Goal: Information Seeking & Learning: Learn about a topic

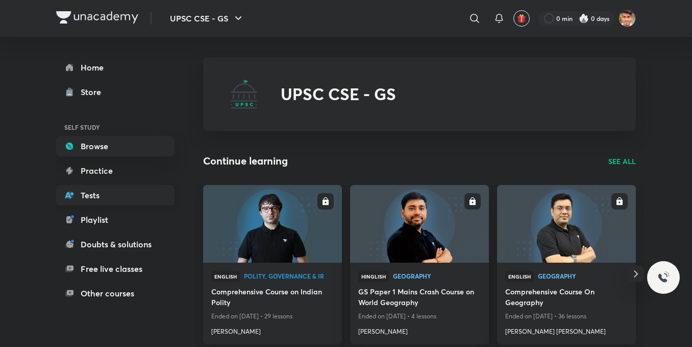
click at [98, 202] on link "Tests" at bounding box center [115, 195] width 118 height 20
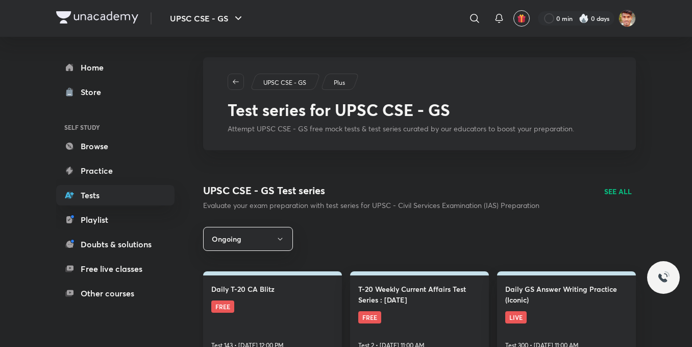
click at [285, 297] on link "Daily T-20 CA Blitz FREE Test 143 • Oct 6, 12:00 PM" at bounding box center [272, 314] width 139 height 87
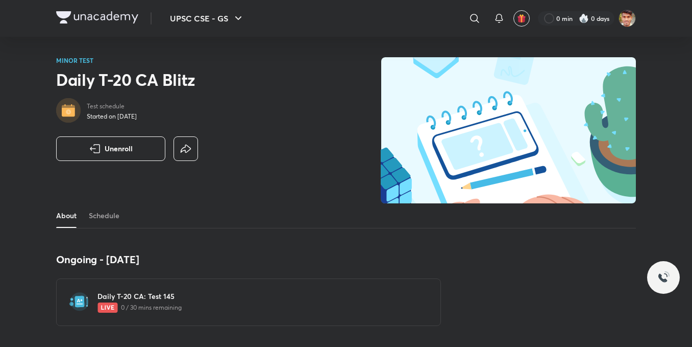
click at [82, 301] on img at bounding box center [79, 301] width 20 height 20
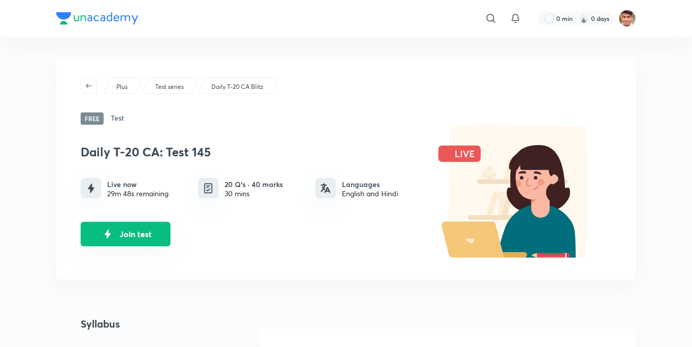
click at [105, 240] on img "Join test" at bounding box center [107, 233] width 15 height 15
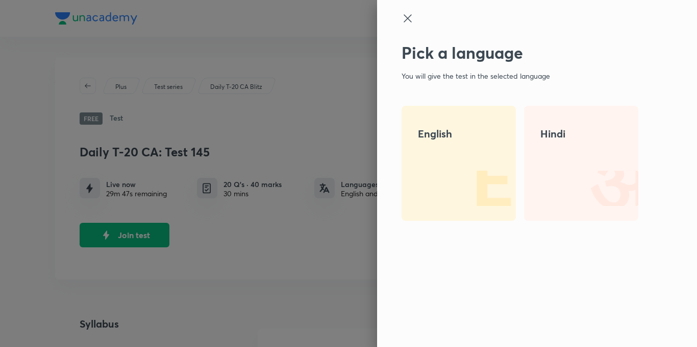
click at [440, 176] on div "English" at bounding box center [459, 163] width 114 height 115
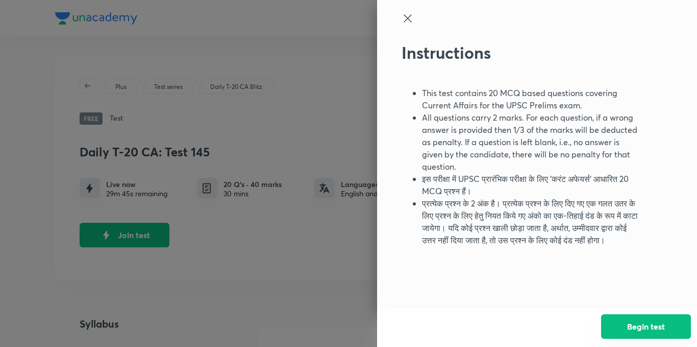
drag, startPoint x: 634, startPoint y: 321, endPoint x: 616, endPoint y: 315, distance: 18.7
click at [634, 323] on button "Begin test" at bounding box center [646, 326] width 90 height 25
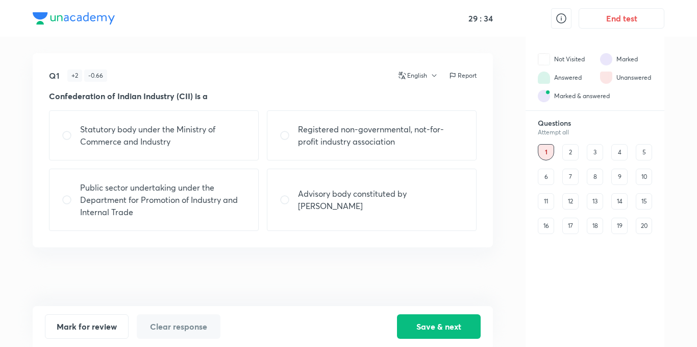
click at [549, 228] on div "16" at bounding box center [546, 225] width 16 height 16
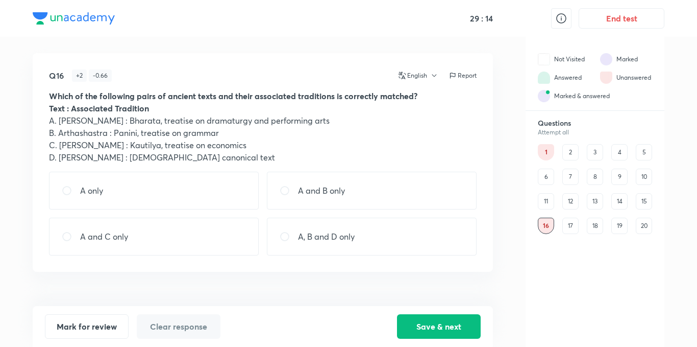
click at [570, 227] on div "17" at bounding box center [571, 225] width 16 height 16
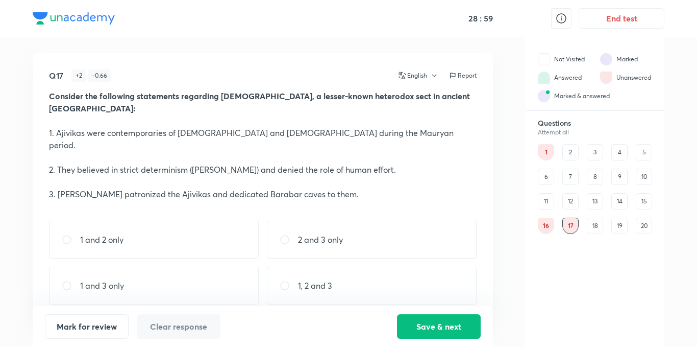
click at [241, 221] on div "1 and 2 only" at bounding box center [154, 240] width 210 height 38
radio input "true"
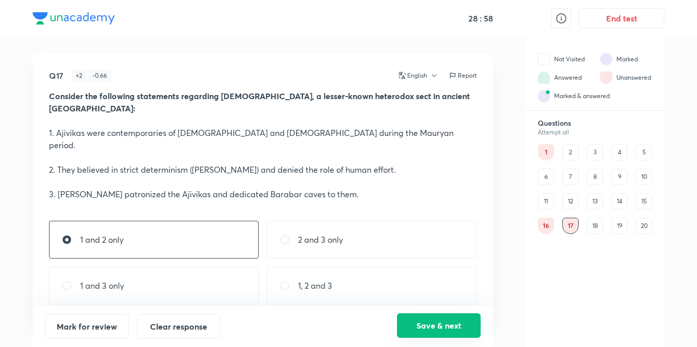
click at [452, 325] on button "Save & next" at bounding box center [439, 325] width 84 height 25
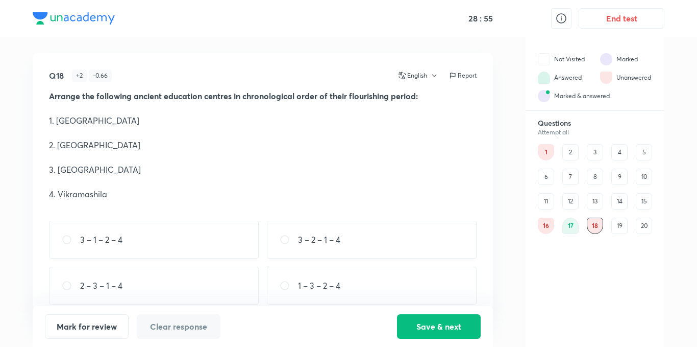
click at [617, 223] on div "19" at bounding box center [620, 225] width 16 height 16
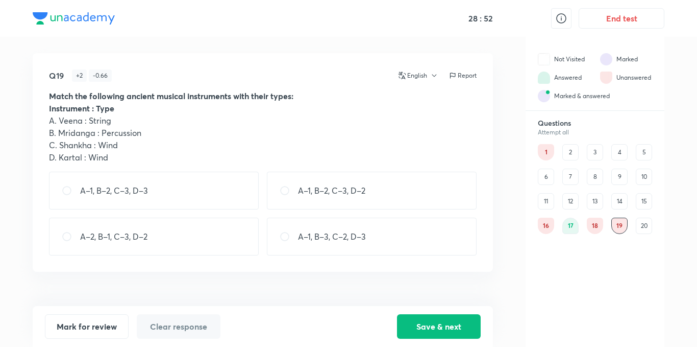
click at [645, 223] on div "20" at bounding box center [644, 225] width 16 height 16
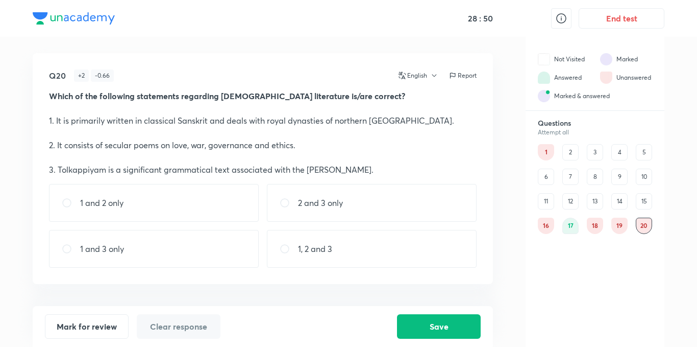
click at [549, 199] on div "11" at bounding box center [546, 201] width 16 height 16
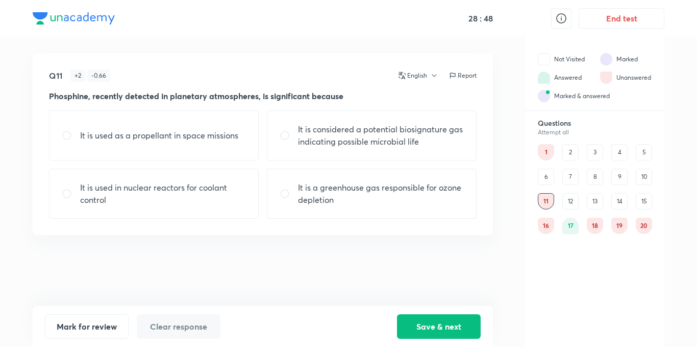
click at [544, 149] on div "1" at bounding box center [546, 152] width 16 height 16
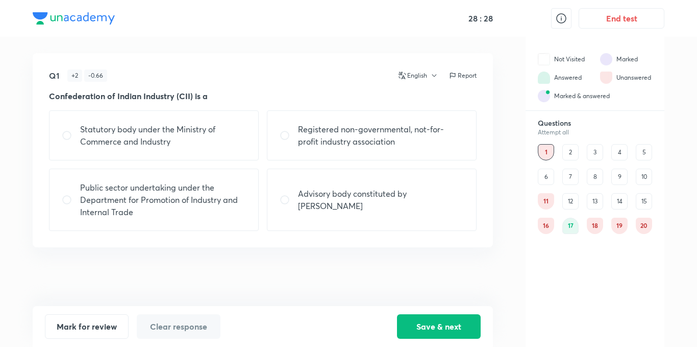
click at [397, 141] on p "Registered non-governmental, not-for-profit industry association" at bounding box center [381, 135] width 166 height 25
radio input "true"
click at [437, 327] on button "Save & next" at bounding box center [439, 325] width 84 height 25
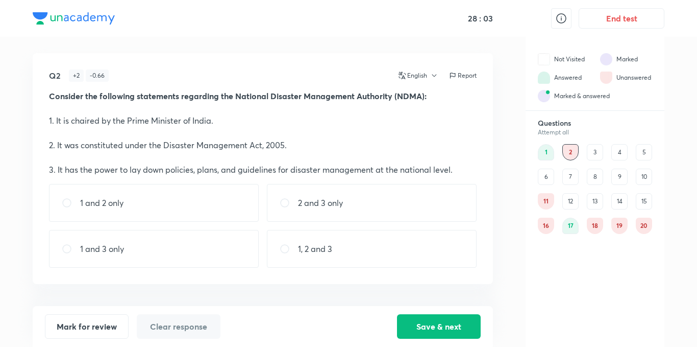
click at [372, 246] on div "1, 2 and 3" at bounding box center [372, 249] width 210 height 38
radio input "true"
click at [433, 326] on button "Save & next" at bounding box center [439, 325] width 84 height 25
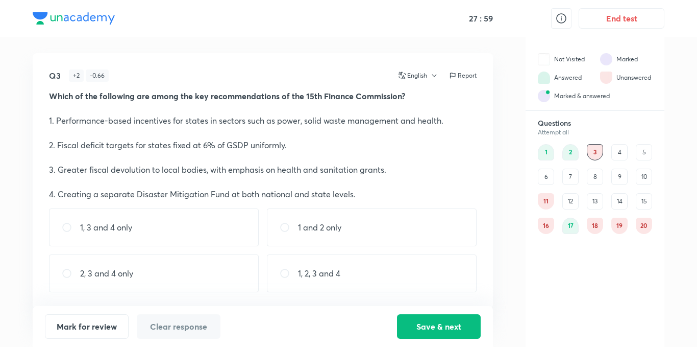
click at [569, 153] on div "2" at bounding box center [571, 152] width 16 height 16
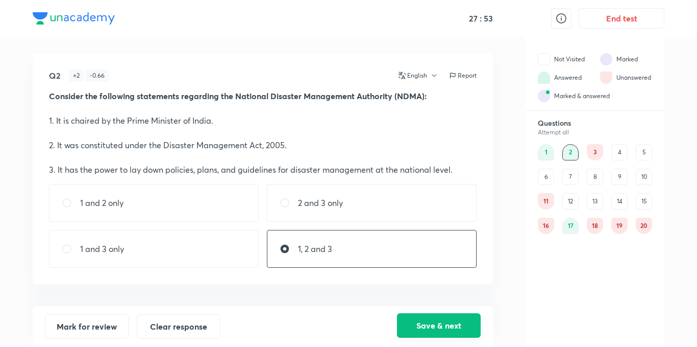
click at [469, 326] on button "Save & next" at bounding box center [439, 325] width 84 height 25
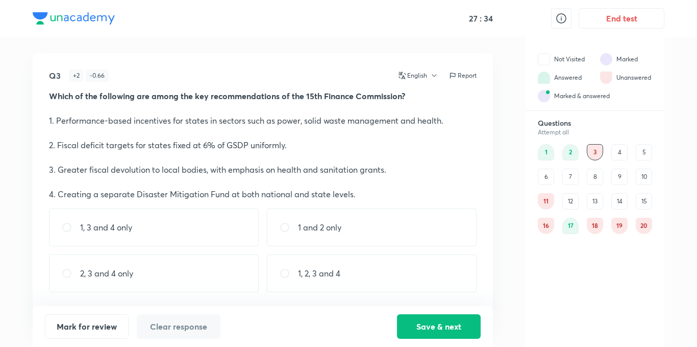
click at [134, 228] on div "1, 3 and 4 only" at bounding box center [154, 227] width 210 height 38
radio input "true"
click at [422, 329] on button "Save & next" at bounding box center [439, 325] width 84 height 25
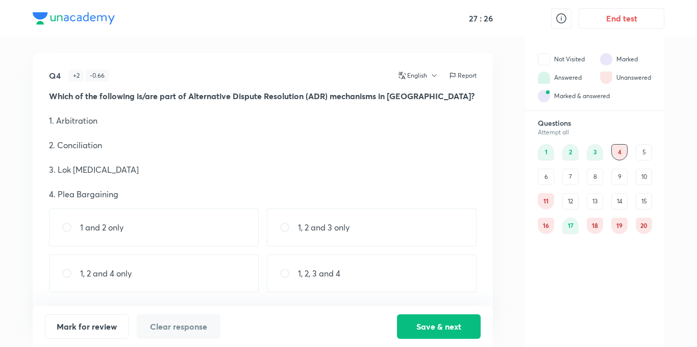
click at [592, 159] on div "3" at bounding box center [595, 152] width 16 height 16
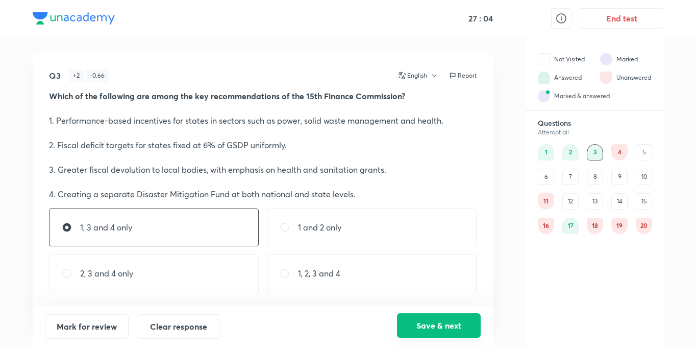
click at [461, 325] on button "Save & next" at bounding box center [439, 325] width 84 height 25
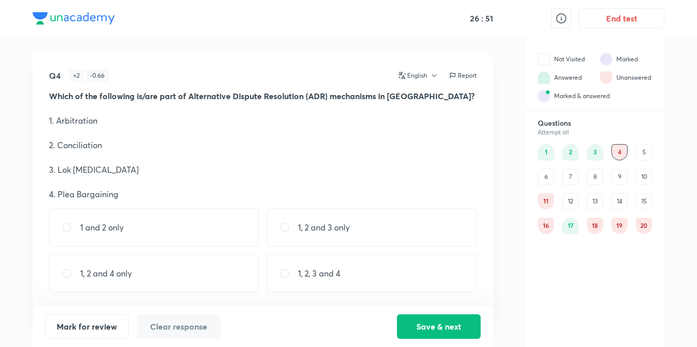
click at [419, 284] on div "1, 2, 3 and 4" at bounding box center [372, 273] width 210 height 38
radio input "true"
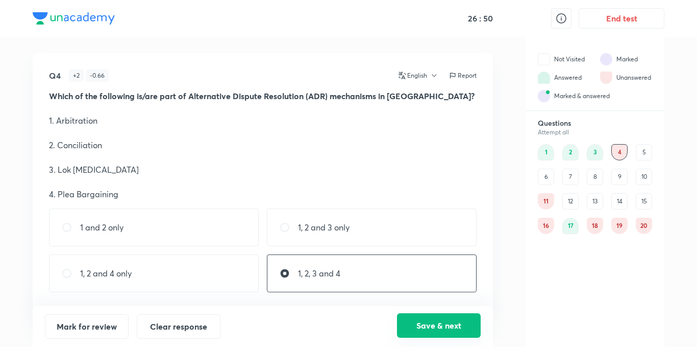
click at [446, 326] on button "Save & next" at bounding box center [439, 325] width 84 height 25
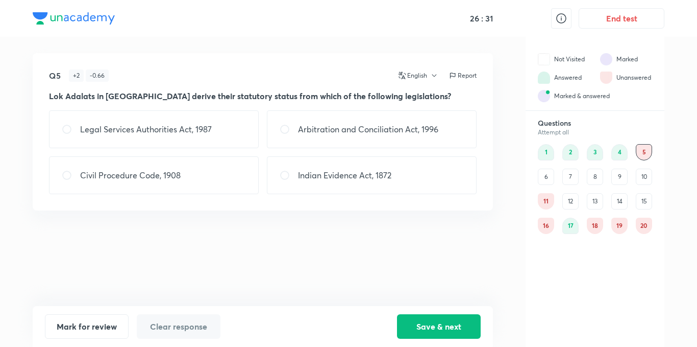
click at [362, 140] on div "Arbitration and Conciliation Act, 1996" at bounding box center [372, 129] width 210 height 38
radio input "true"
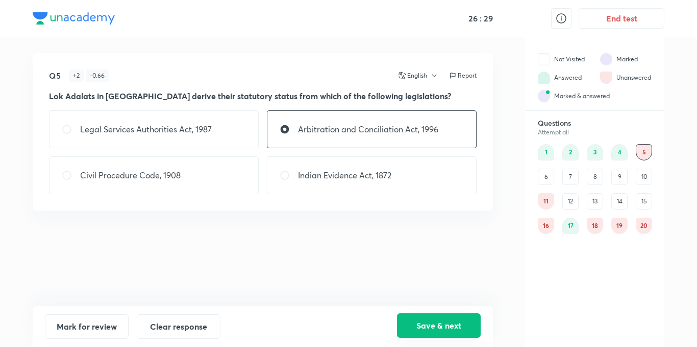
click at [434, 329] on button "Save & next" at bounding box center [439, 325] width 84 height 25
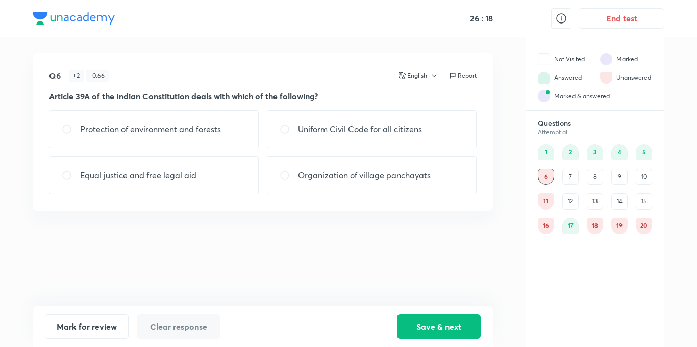
click at [645, 147] on div "5" at bounding box center [644, 152] width 16 height 16
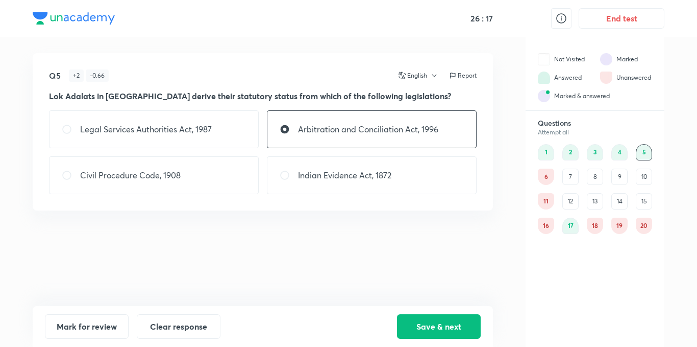
click at [149, 139] on div "Legal Services Authorities Act, 1987" at bounding box center [154, 129] width 210 height 38
radio input "true"
radio input "false"
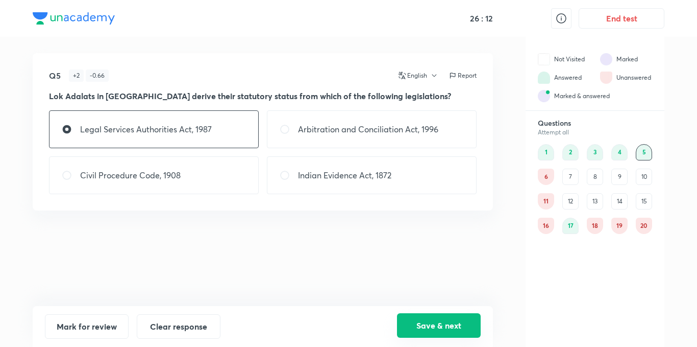
click at [441, 331] on button "Save & next" at bounding box center [439, 325] width 84 height 25
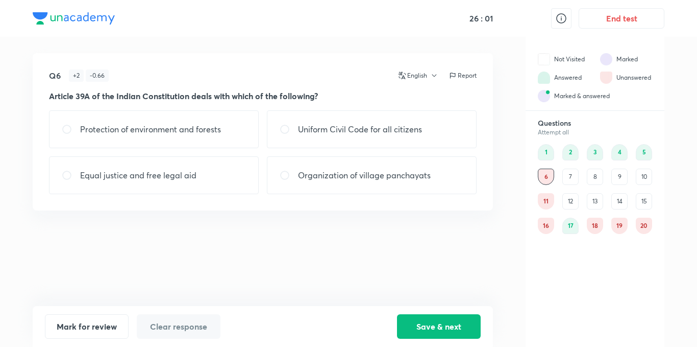
click at [117, 163] on div "Equal justice and free legal aid" at bounding box center [154, 175] width 210 height 38
radio input "true"
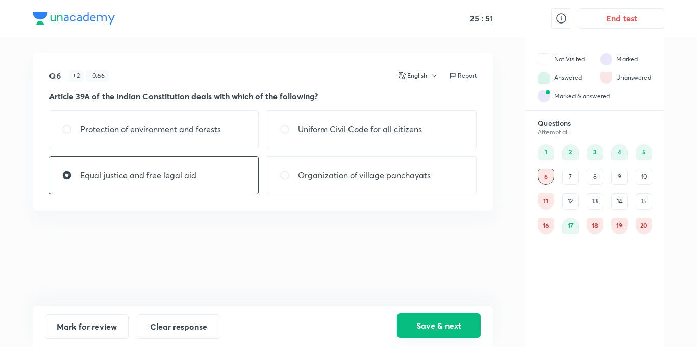
click at [469, 318] on button "Save & next" at bounding box center [439, 325] width 84 height 25
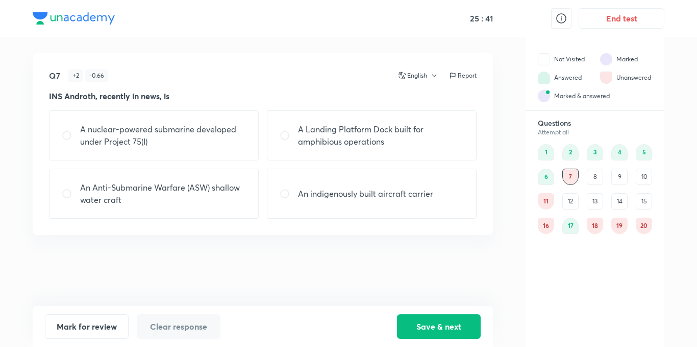
click at [133, 204] on p "An Anti-Submarine Warfare (ASW) shallow water craft" at bounding box center [163, 193] width 166 height 25
radio input "true"
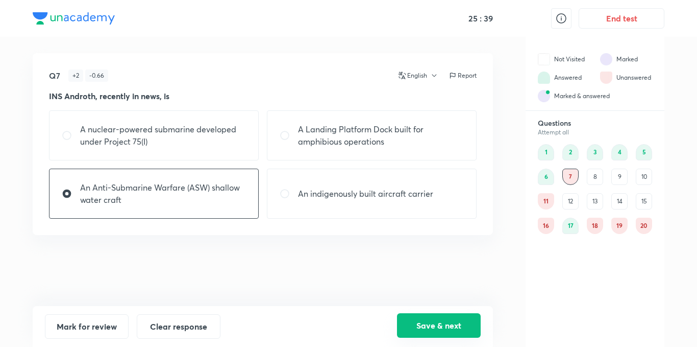
click at [433, 322] on button "Save & next" at bounding box center [439, 325] width 84 height 25
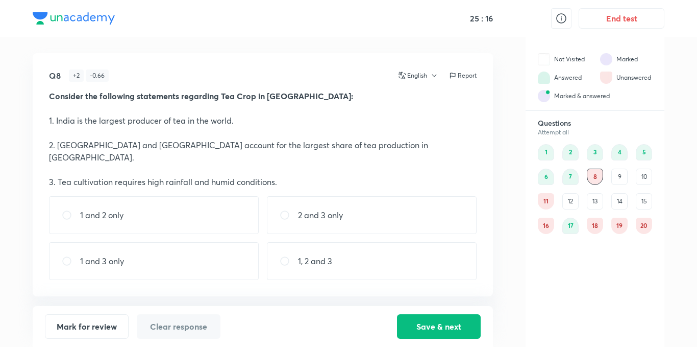
click at [377, 213] on div "2 and 3 only" at bounding box center [372, 215] width 210 height 38
radio input "true"
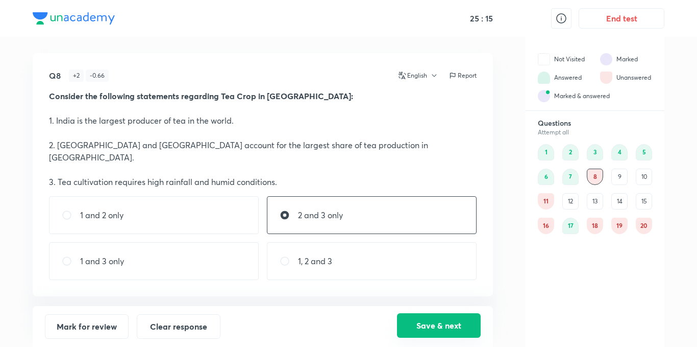
click at [439, 322] on button "Save & next" at bounding box center [439, 325] width 84 height 25
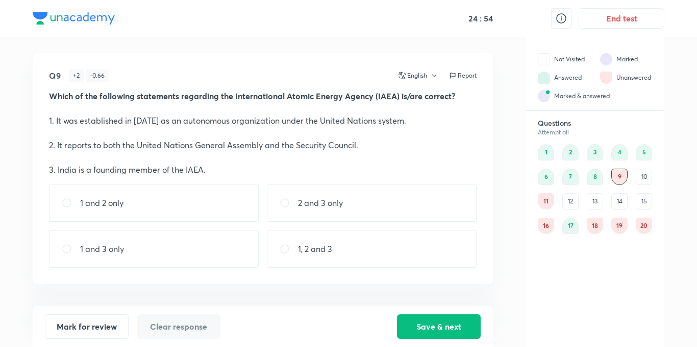
click at [513, 254] on div "Q9 + 2 - 0.66 English Report Which of the following statements regarding the In…" at bounding box center [349, 192] width 632 height 310
click at [399, 240] on div "1, 2 and 3" at bounding box center [372, 249] width 210 height 38
radio input "true"
click at [466, 315] on button "Save & next" at bounding box center [439, 325] width 84 height 25
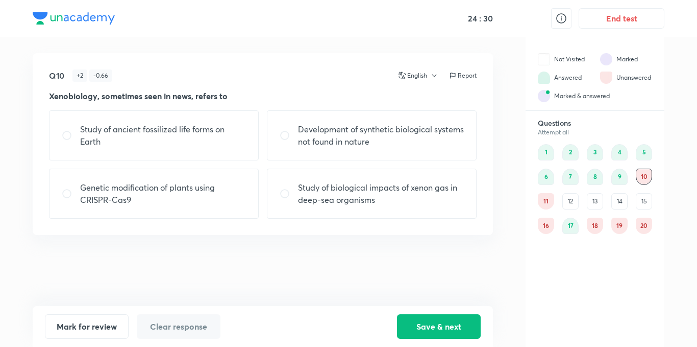
click at [574, 197] on div "12" at bounding box center [571, 201] width 16 height 16
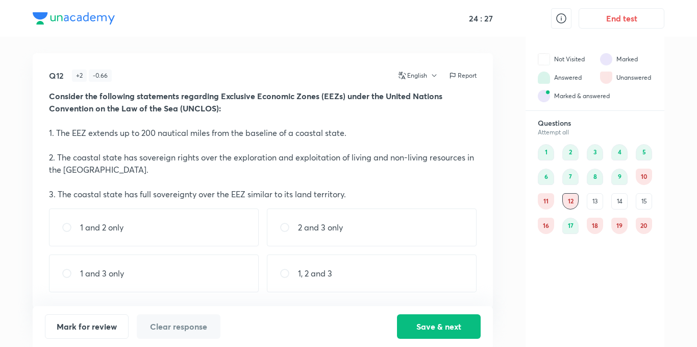
click at [647, 174] on div "10" at bounding box center [644, 176] width 16 height 16
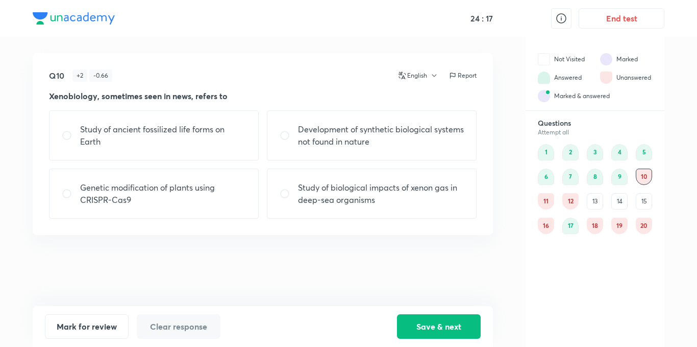
drag, startPoint x: 405, startPoint y: 142, endPoint x: 415, endPoint y: 155, distance: 16.4
click at [407, 142] on p "Development of synthetic biological systems not found in nature" at bounding box center [381, 135] width 166 height 25
radio input "true"
drag, startPoint x: 451, startPoint y: 320, endPoint x: 361, endPoint y: 292, distance: 94.0
click at [451, 321] on button "Save & next" at bounding box center [439, 326] width 84 height 25
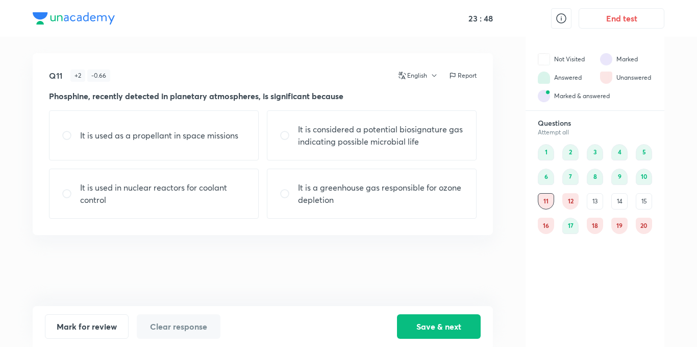
click at [398, 152] on div "It is considered a potential biosignature gas indicating possible microbial life" at bounding box center [372, 135] width 210 height 50
radio input "true"
click at [448, 320] on button "Save & next" at bounding box center [439, 325] width 84 height 25
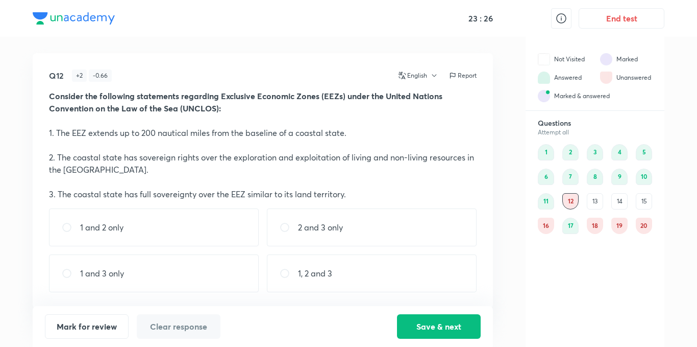
click at [305, 268] on p "1, 2 and 3" at bounding box center [315, 273] width 34 height 12
radio input "true"
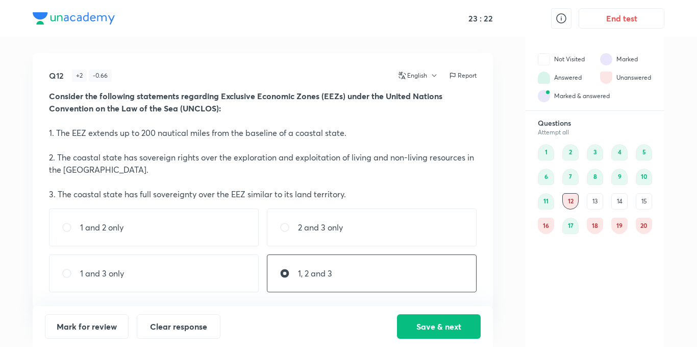
click at [122, 232] on p "1 and 2 only" at bounding box center [101, 227] width 43 height 12
radio input "true"
radio input "false"
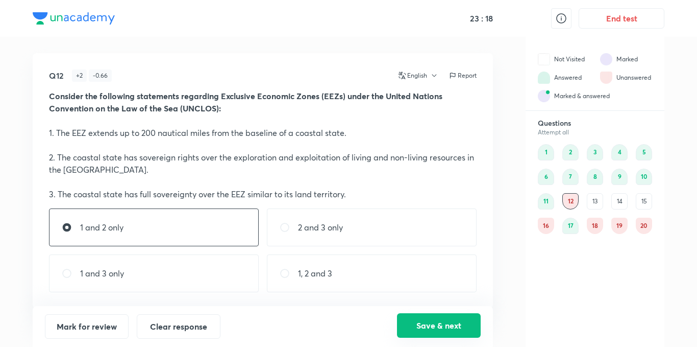
click at [434, 325] on button "Save & next" at bounding box center [439, 325] width 84 height 25
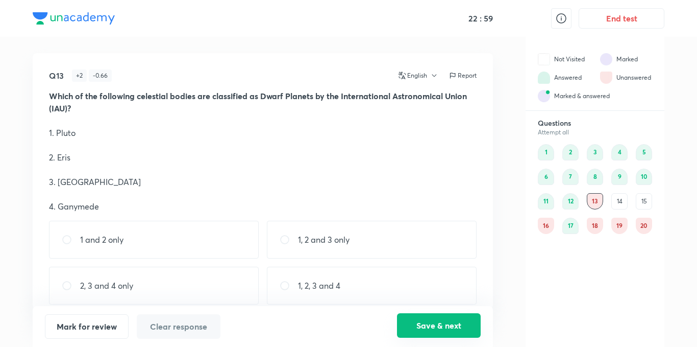
drag, startPoint x: 394, startPoint y: 279, endPoint x: 474, endPoint y: 318, distance: 88.6
click at [409, 281] on div "1, 2, 3 and 4" at bounding box center [372, 285] width 210 height 38
radio input "true"
click at [464, 316] on button "Save & next" at bounding box center [439, 325] width 84 height 25
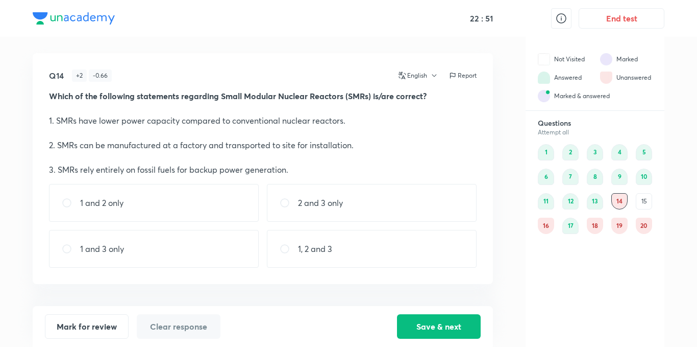
click at [603, 203] on div "13" at bounding box center [595, 201] width 16 height 16
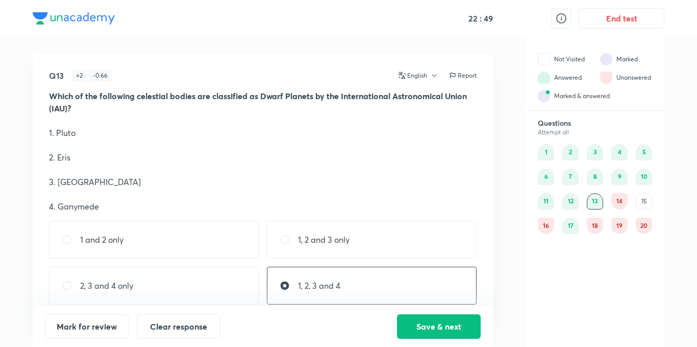
click at [356, 240] on div "1, 2 and 3 only" at bounding box center [372, 240] width 210 height 38
radio input "true"
radio input "false"
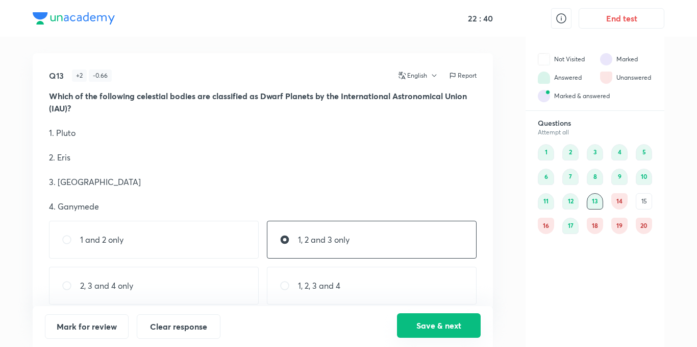
click at [435, 325] on button "Save & next" at bounding box center [439, 325] width 84 height 25
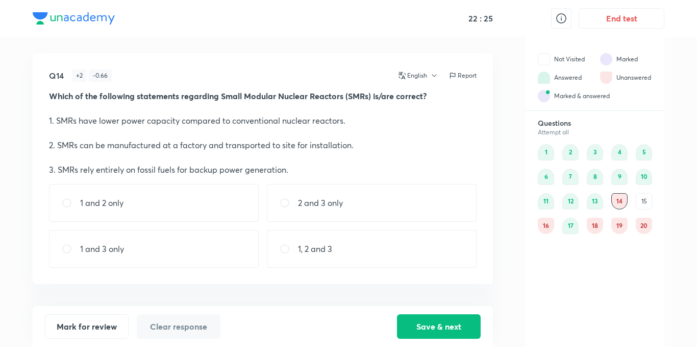
click at [162, 198] on div "1 and 2 only" at bounding box center [154, 203] width 210 height 38
radio input "true"
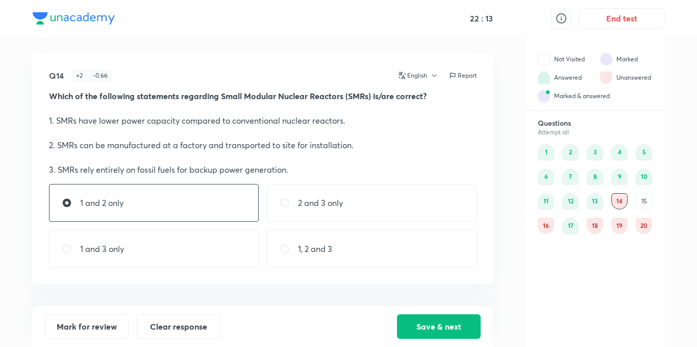
drag, startPoint x: 428, startPoint y: 327, endPoint x: 403, endPoint y: 307, distance: 31.6
click at [426, 324] on button "Save & next" at bounding box center [439, 326] width 84 height 25
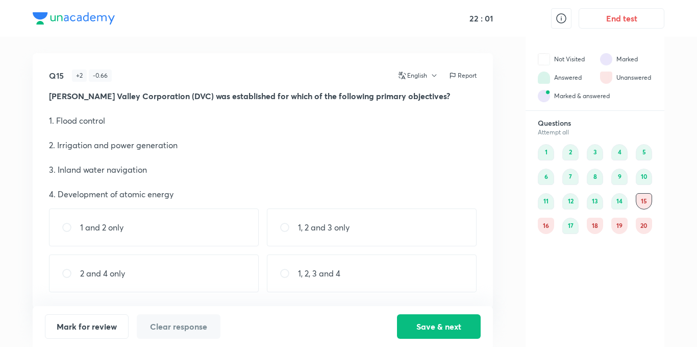
drag, startPoint x: 352, startPoint y: 277, endPoint x: 397, endPoint y: 308, distance: 55.0
click at [374, 292] on div "Q15 + 2 - 0.66 English Report Damodar Valley Corporation (DVC) was established …" at bounding box center [263, 180] width 460 height 255
drag, startPoint x: 417, startPoint y: 283, endPoint x: 432, endPoint y: 303, distance: 25.5
click at [417, 284] on div "1, 2, 3 and 4" at bounding box center [372, 273] width 210 height 38
radio input "true"
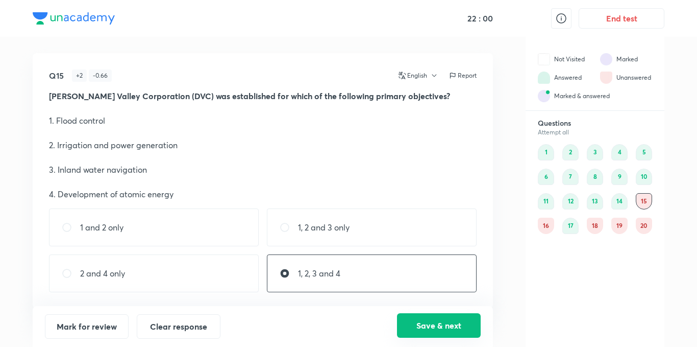
click at [451, 330] on button "Save & next" at bounding box center [439, 325] width 84 height 25
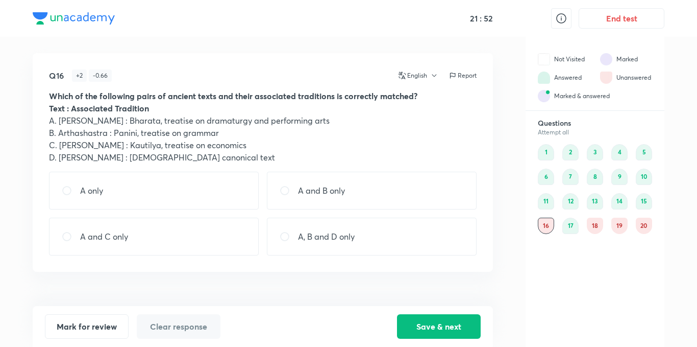
click at [645, 202] on div "15" at bounding box center [644, 201] width 16 height 16
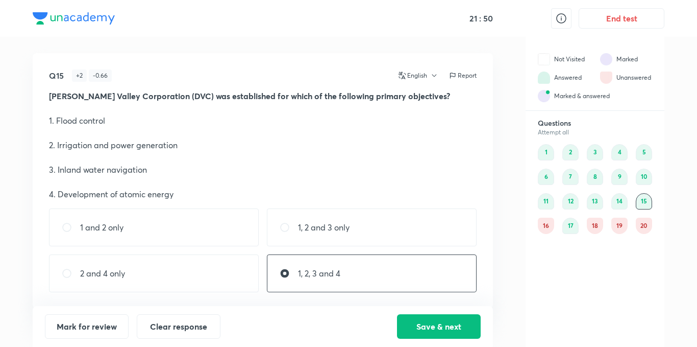
click at [329, 233] on p "1, 2 and 3 only" at bounding box center [324, 227] width 52 height 12
radio input "true"
radio input "false"
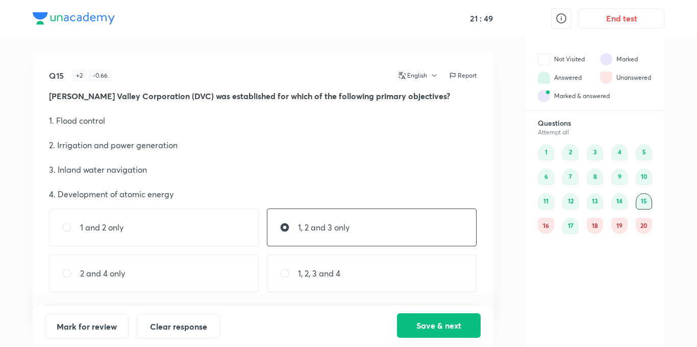
drag, startPoint x: 413, startPoint y: 329, endPoint x: 400, endPoint y: 316, distance: 18.1
click at [412, 328] on button "Save & next" at bounding box center [439, 325] width 84 height 25
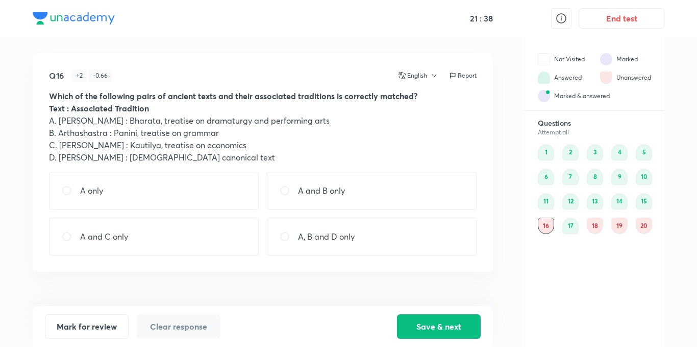
click at [179, 200] on div "A only" at bounding box center [154, 191] width 210 height 38
radio input "true"
click at [460, 316] on button "Save & next" at bounding box center [439, 325] width 84 height 25
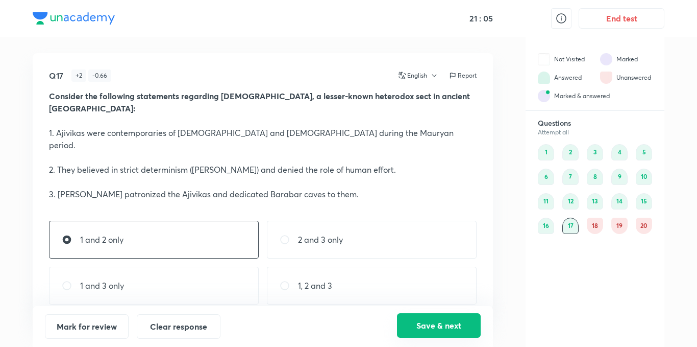
click at [451, 331] on button "Save & next" at bounding box center [439, 325] width 84 height 25
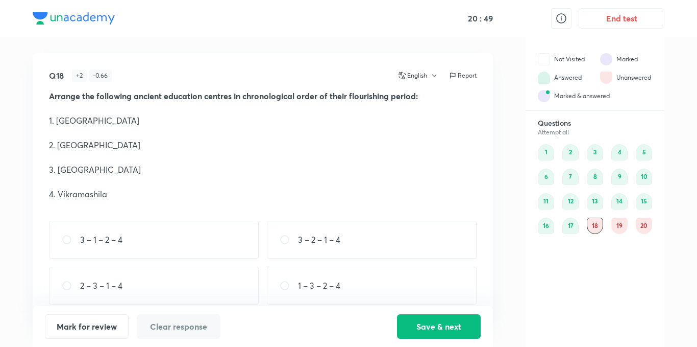
click at [576, 224] on div "17" at bounding box center [571, 225] width 16 height 16
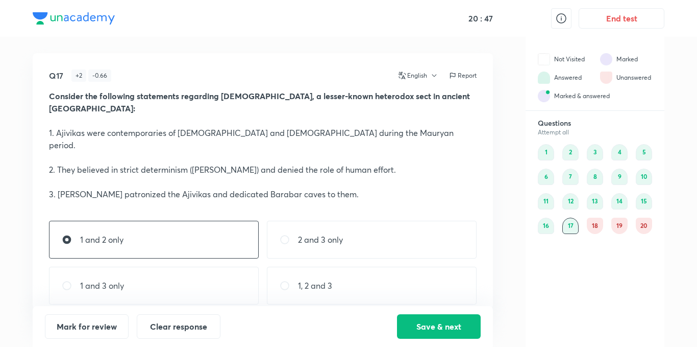
drag, startPoint x: 388, startPoint y: 244, endPoint x: 397, endPoint y: 272, distance: 29.4
click at [388, 266] on div "1, 2 and 3" at bounding box center [372, 285] width 210 height 38
radio input "false"
radio input "true"
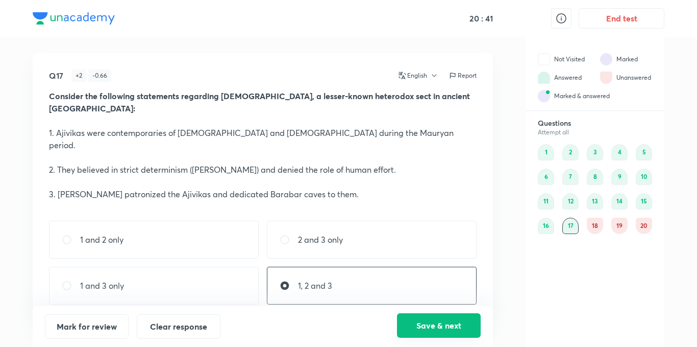
click at [454, 327] on button "Save & next" at bounding box center [439, 325] width 84 height 25
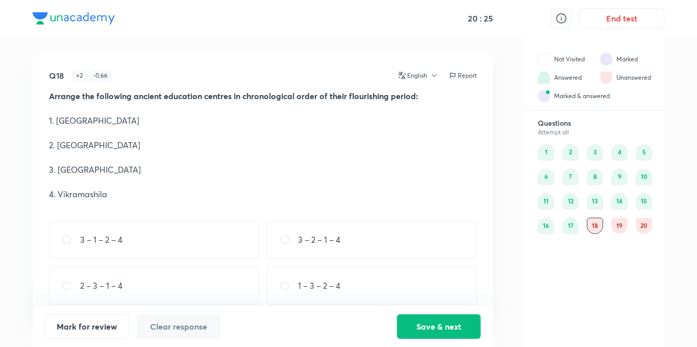
click at [376, 281] on div "1 – 3 – 2 – 4" at bounding box center [372, 285] width 210 height 38
radio input "true"
click at [129, 240] on div "3 – 1 – 2 – 4" at bounding box center [154, 240] width 210 height 38
radio input "true"
radio input "false"
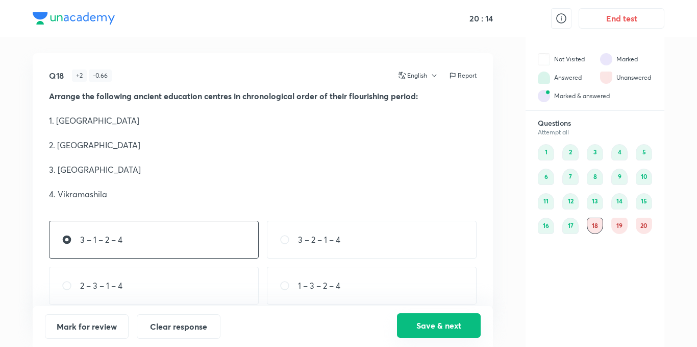
drag, startPoint x: 490, startPoint y: 329, endPoint x: 477, endPoint y: 329, distance: 12.3
click at [489, 329] on div "Mark for review Clear response Save & next" at bounding box center [263, 326] width 460 height 41
drag, startPoint x: 470, startPoint y: 329, endPoint x: 463, endPoint y: 331, distance: 7.6
click at [469, 329] on button "Save & next" at bounding box center [439, 325] width 84 height 25
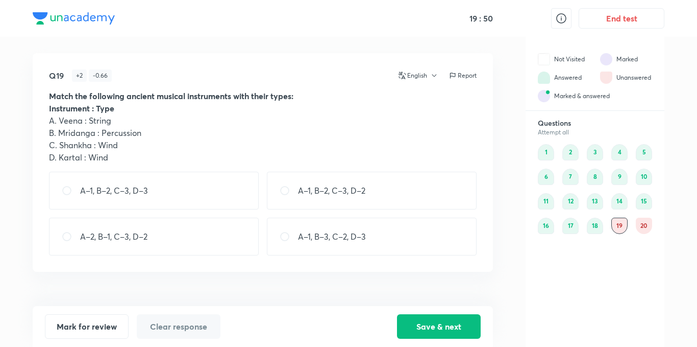
click at [160, 189] on div "A–1, B–2, C–3, D–3" at bounding box center [154, 191] width 210 height 38
radio input "true"
click at [430, 327] on button "Save & next" at bounding box center [439, 325] width 84 height 25
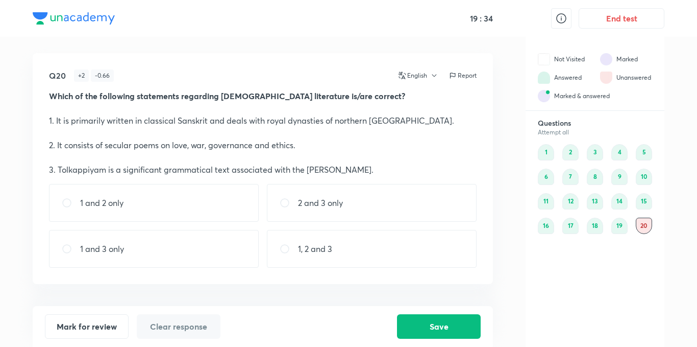
click at [346, 213] on div "2 and 3 only" at bounding box center [372, 203] width 210 height 38
radio input "true"
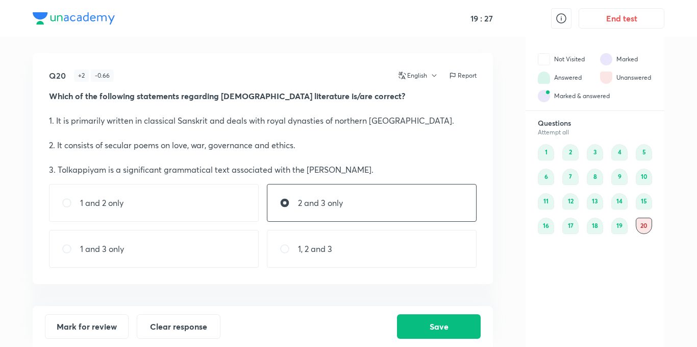
click at [614, 226] on div "19" at bounding box center [620, 225] width 16 height 16
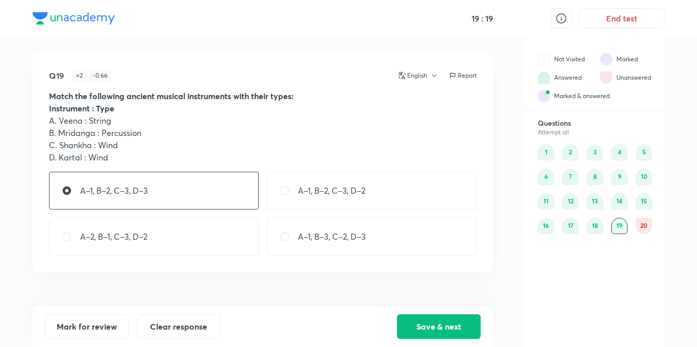
click at [641, 224] on div "20" at bounding box center [644, 225] width 16 height 16
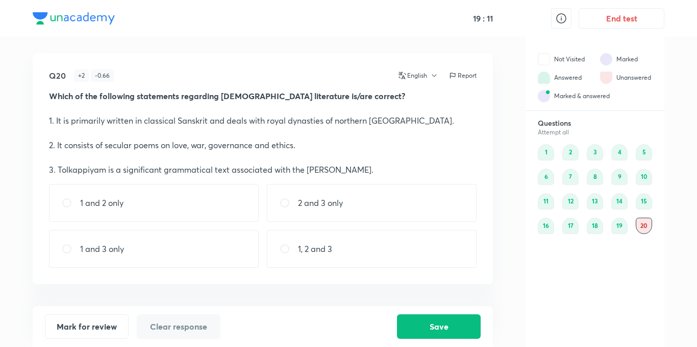
click at [351, 208] on div "2 and 3 only" at bounding box center [372, 203] width 210 height 38
radio input "true"
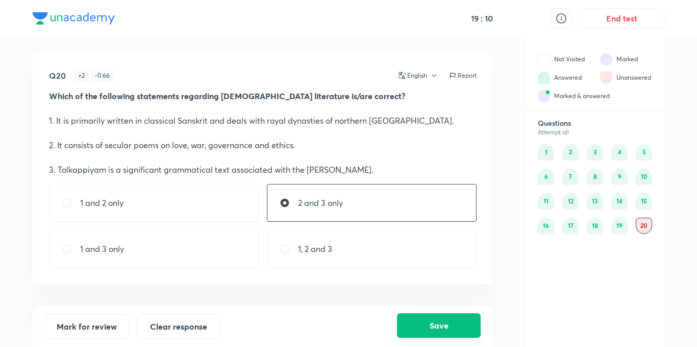
click at [432, 325] on button "Save" at bounding box center [439, 325] width 84 height 25
click at [449, 318] on button "Save" at bounding box center [439, 325] width 84 height 25
click at [464, 320] on button "Save" at bounding box center [439, 325] width 84 height 25
click at [587, 14] on button "End test" at bounding box center [622, 17] width 86 height 20
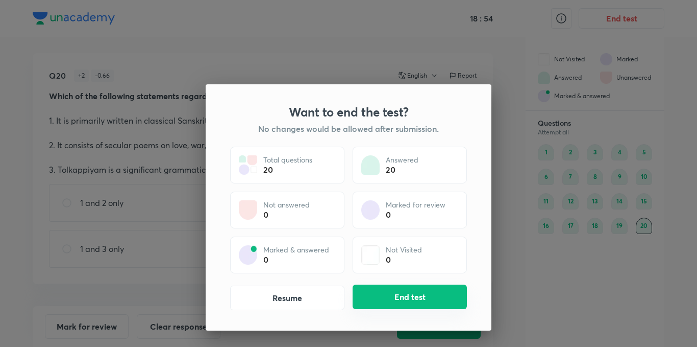
click at [416, 296] on button "End test" at bounding box center [410, 296] width 114 height 25
